Goal: Task Accomplishment & Management: Complete application form

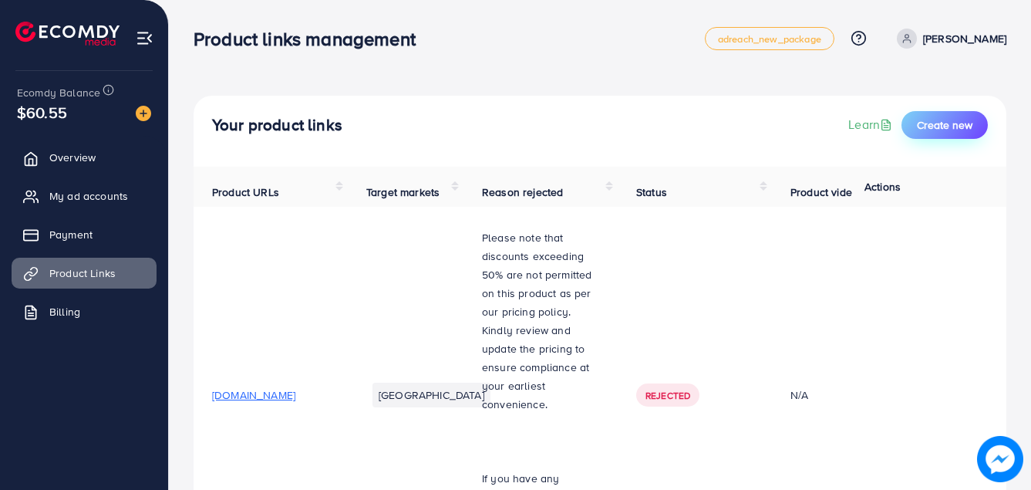
click at [936, 128] on span "Create new" at bounding box center [945, 124] width 56 height 15
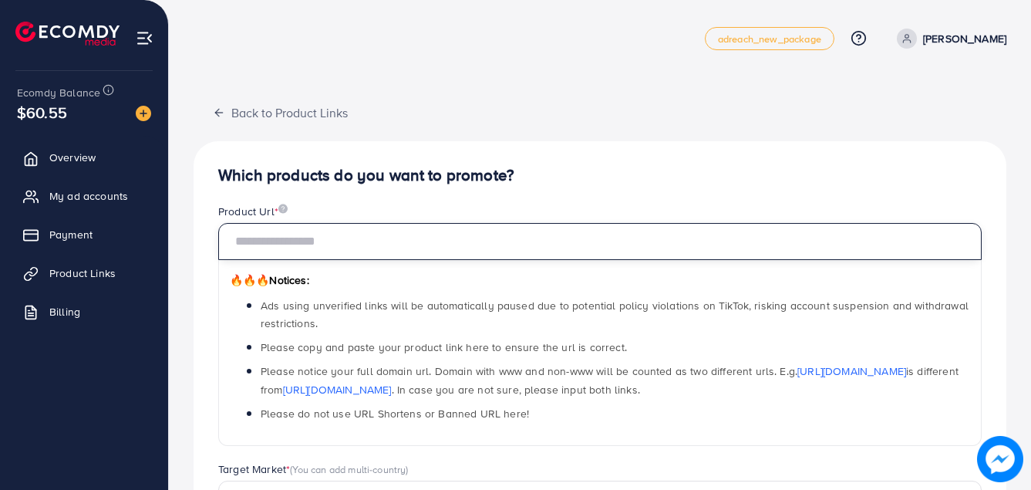
click at [440, 241] on input "text" at bounding box center [599, 241] width 763 height 37
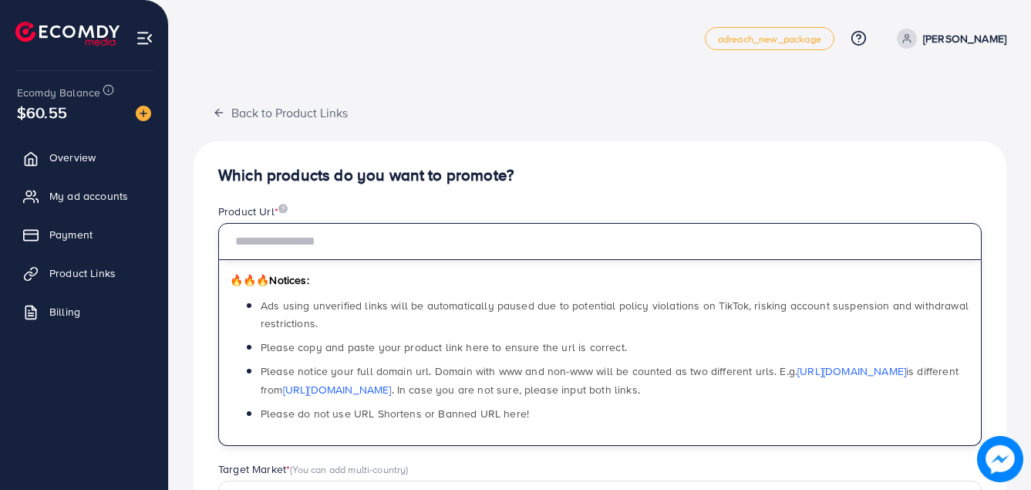
paste input "**********"
type input "**********"
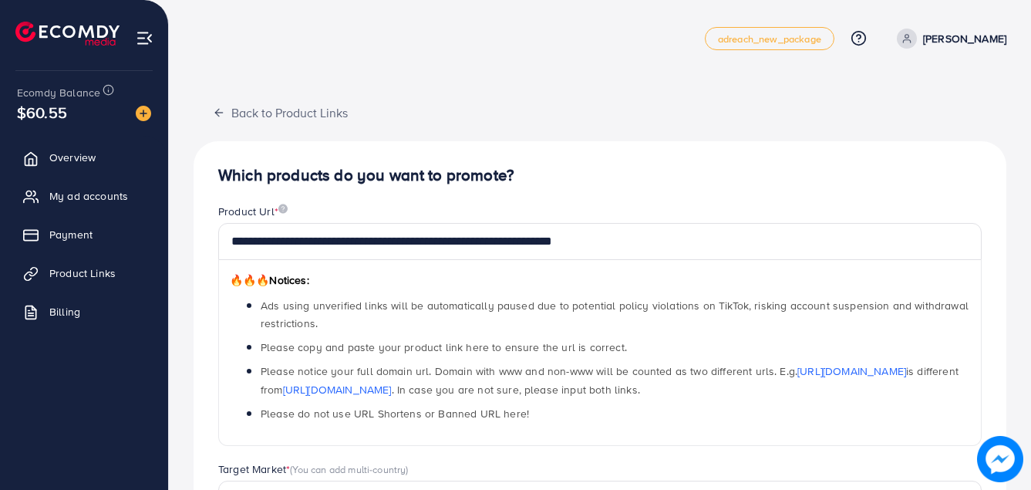
click at [629, 209] on div "Product Url *" at bounding box center [599, 213] width 763 height 19
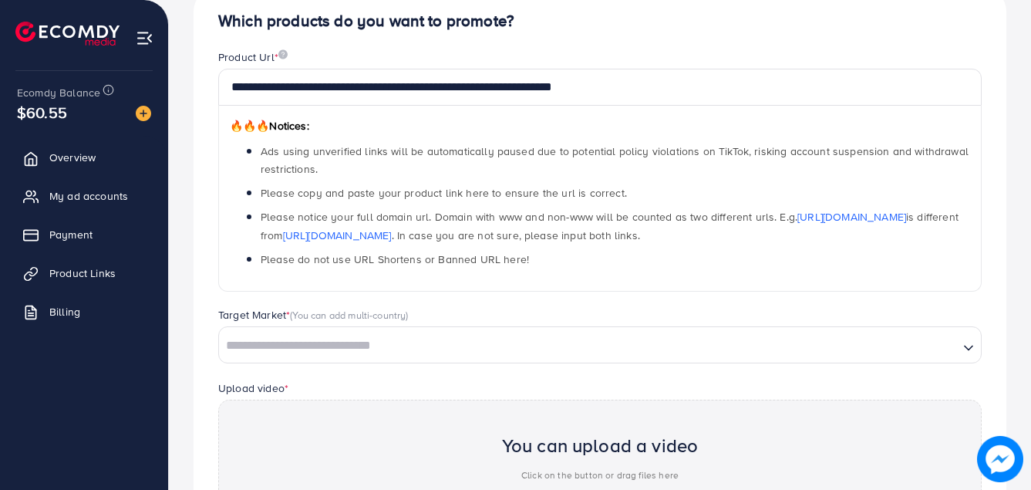
scroll to position [378, 0]
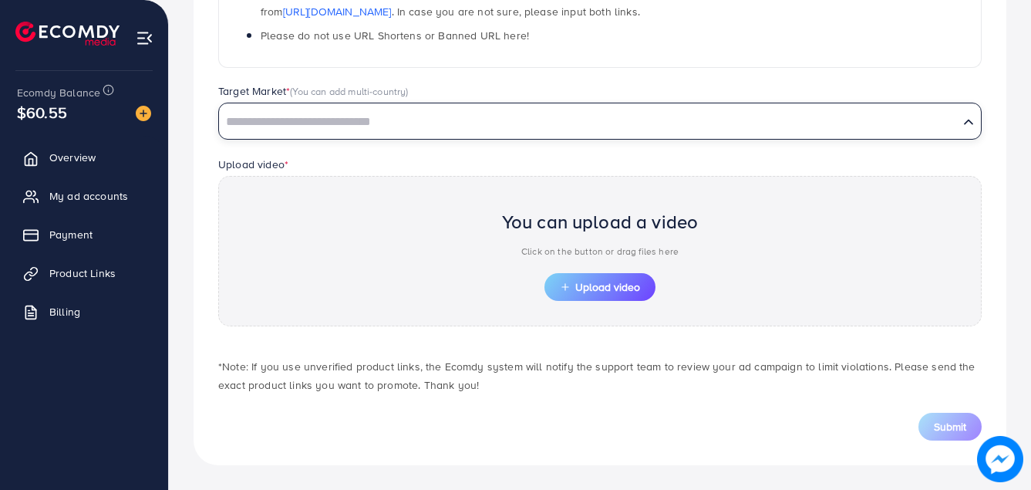
click at [318, 133] on input "Search for option" at bounding box center [589, 122] width 736 height 24
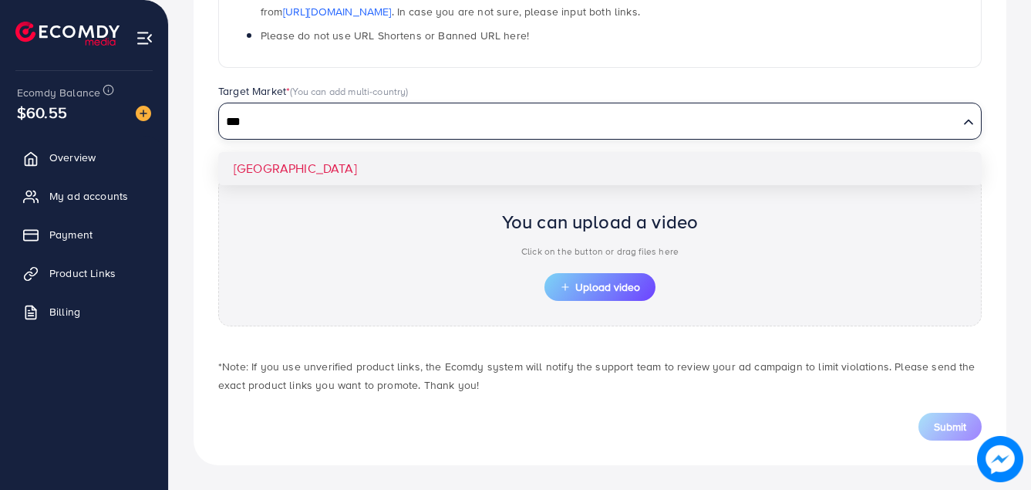
type input "***"
click at [302, 155] on div "**********" at bounding box center [600, 114] width 813 height 702
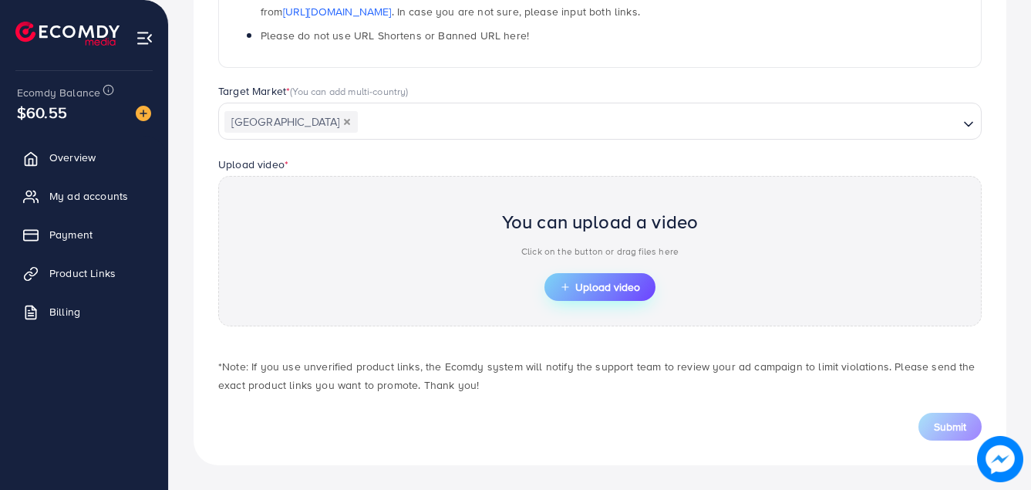
click at [598, 281] on span "Upload video" at bounding box center [600, 286] width 80 height 11
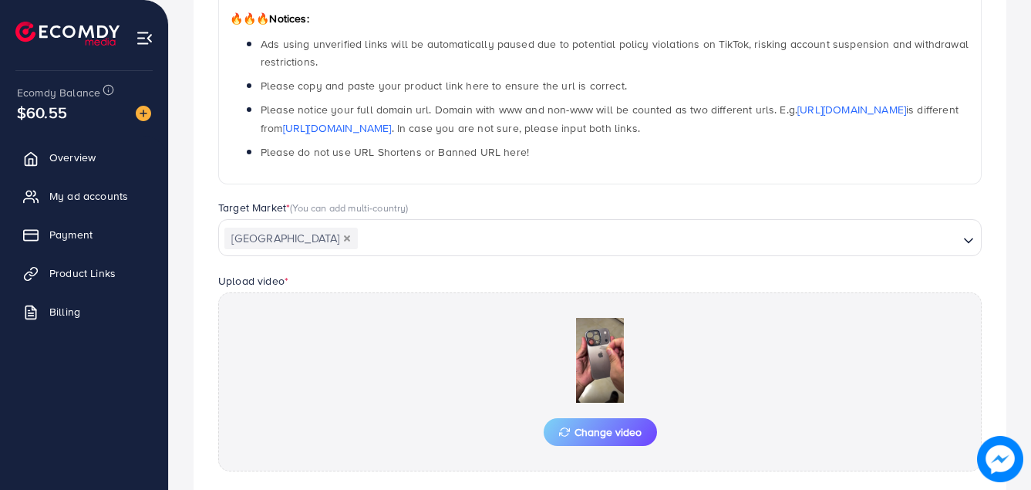
scroll to position [406, 0]
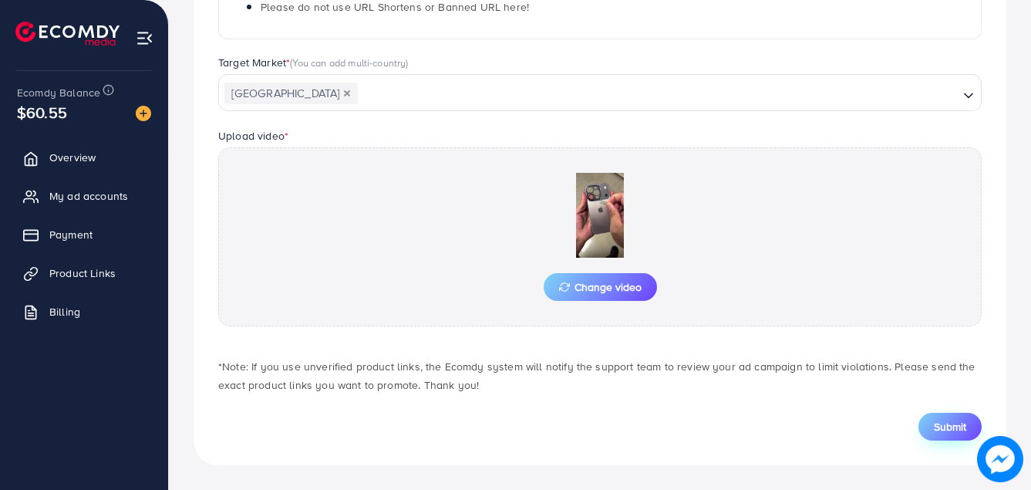
click at [955, 433] on span "Submit" at bounding box center [950, 426] width 32 height 15
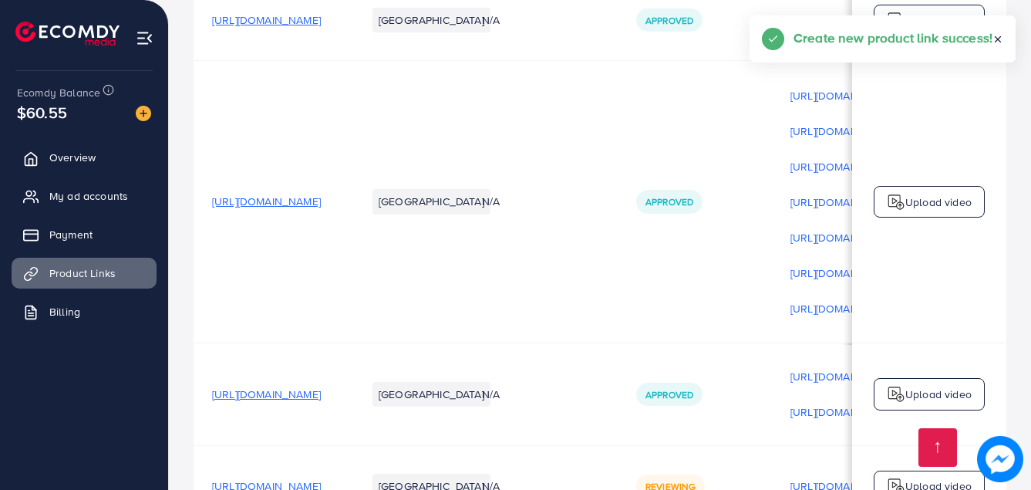
scroll to position [885, 0]
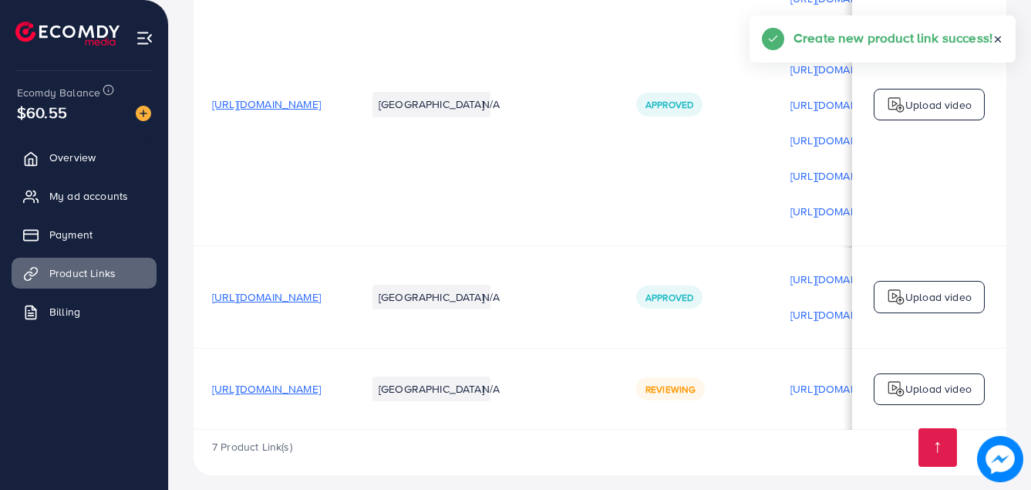
click at [924, 379] on p "Upload video" at bounding box center [938, 388] width 66 height 19
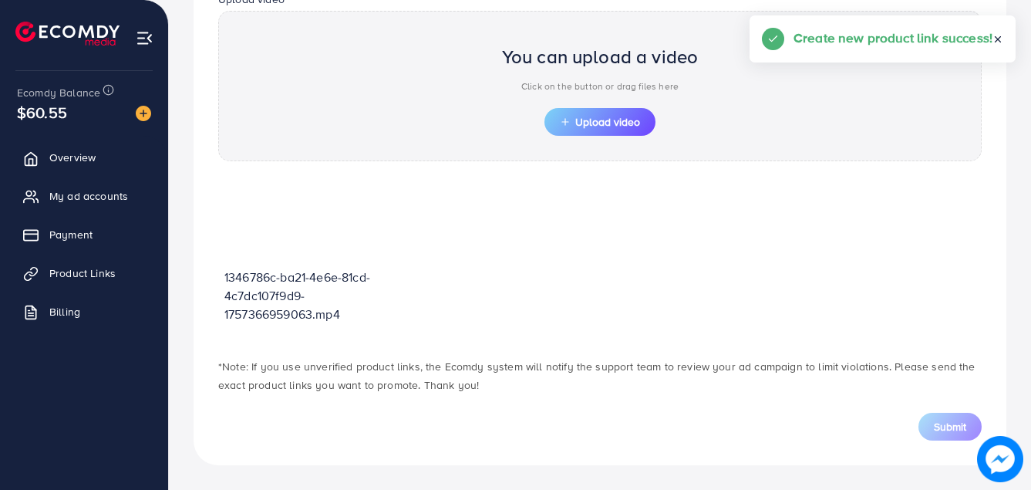
scroll to position [543, 0]
click at [595, 119] on span "Upload video" at bounding box center [600, 121] width 80 height 11
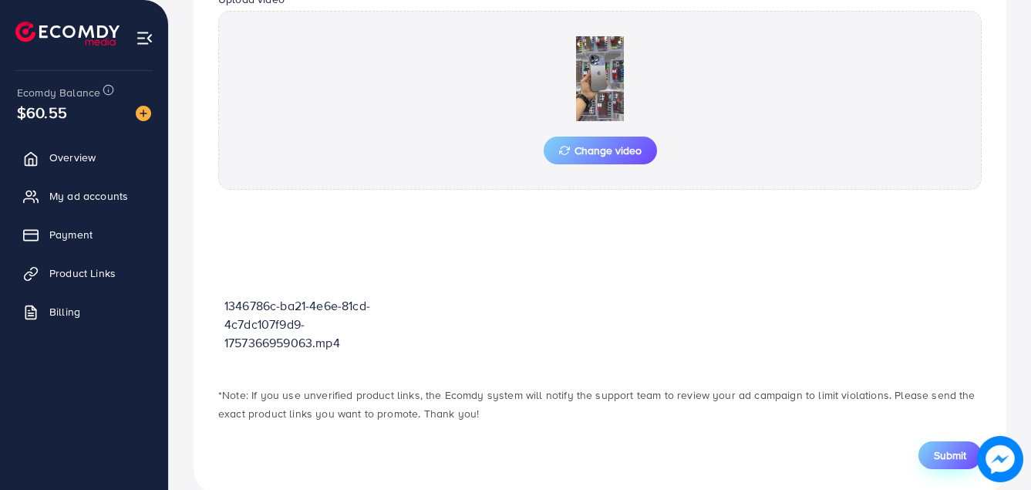
click at [955, 453] on span "Submit" at bounding box center [950, 454] width 32 height 15
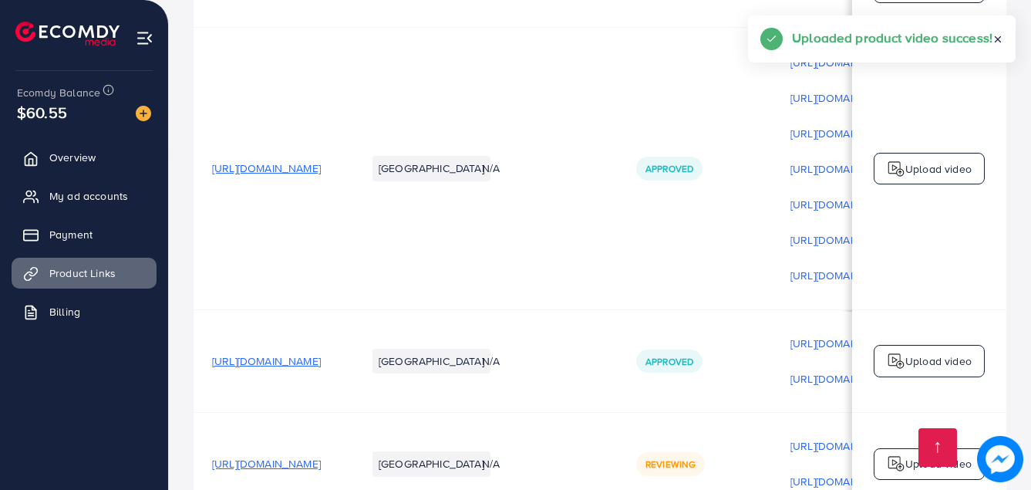
scroll to position [907, 0]
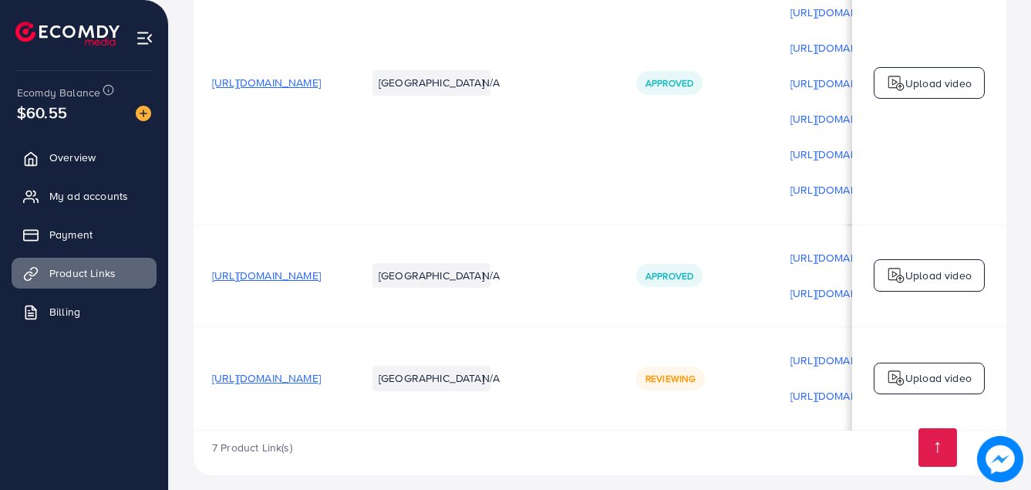
drag, startPoint x: 664, startPoint y: 425, endPoint x: 851, endPoint y: 441, distance: 187.3
click at [851, 441] on div "7 Product Link(s)" at bounding box center [600, 452] width 813 height 45
click at [773, 431] on div "7 Product Link(s)" at bounding box center [600, 452] width 813 height 45
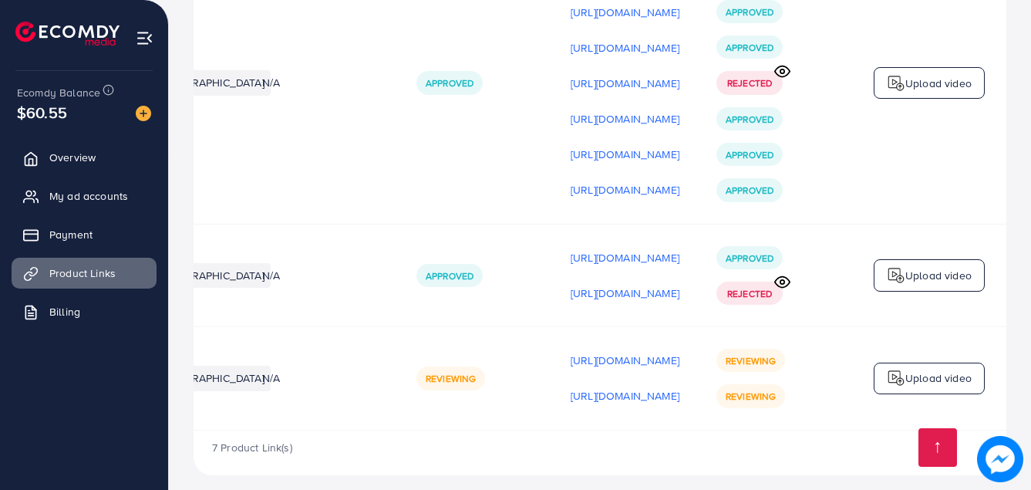
scroll to position [0, 0]
